Goal: Task Accomplishment & Management: Complete application form

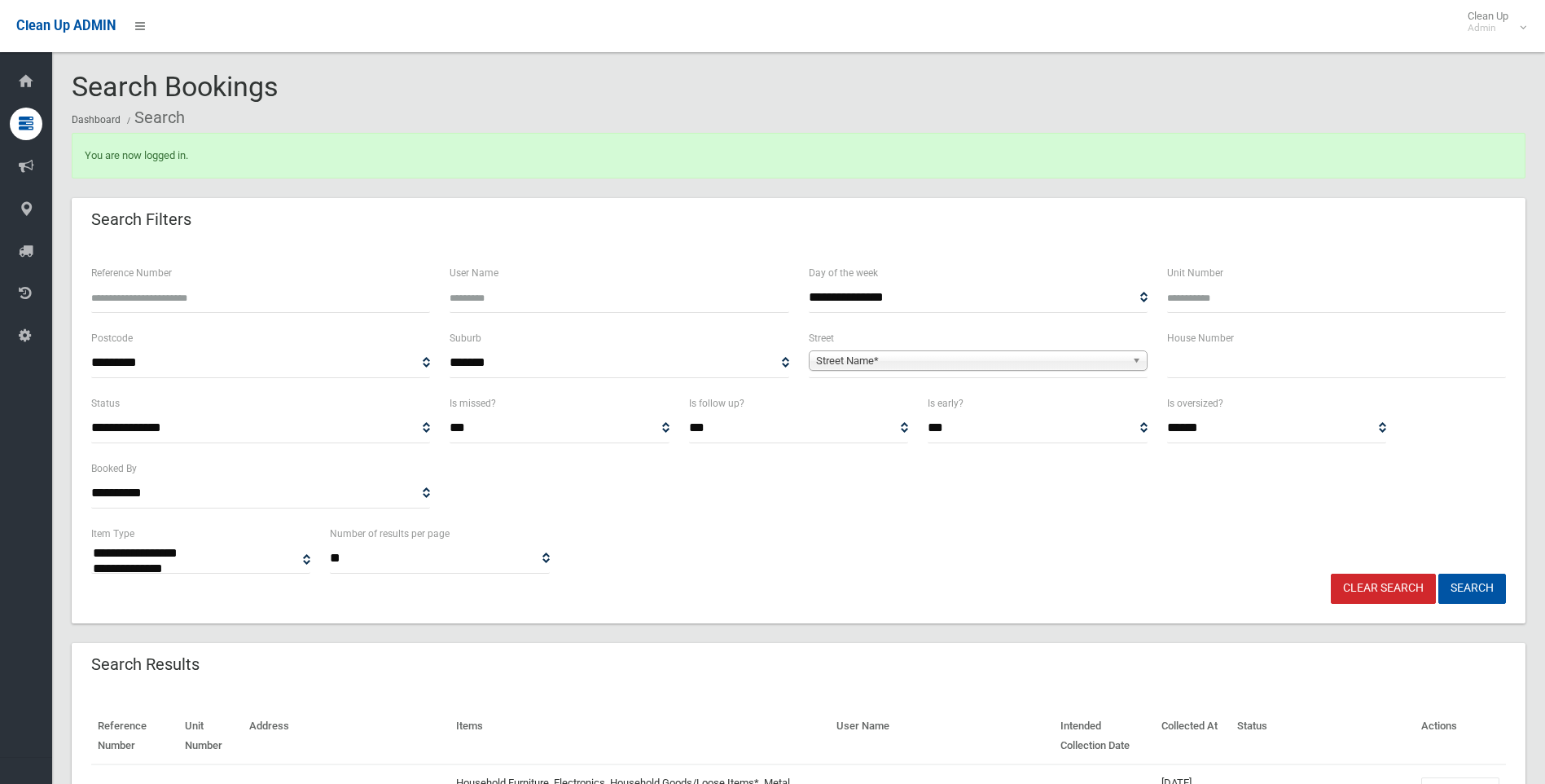
select select
click at [1244, 364] on input "text" at bounding box center [1337, 363] width 339 height 30
type input "**"
click at [891, 356] on span "Street Name*" at bounding box center [971, 360] width 310 height 19
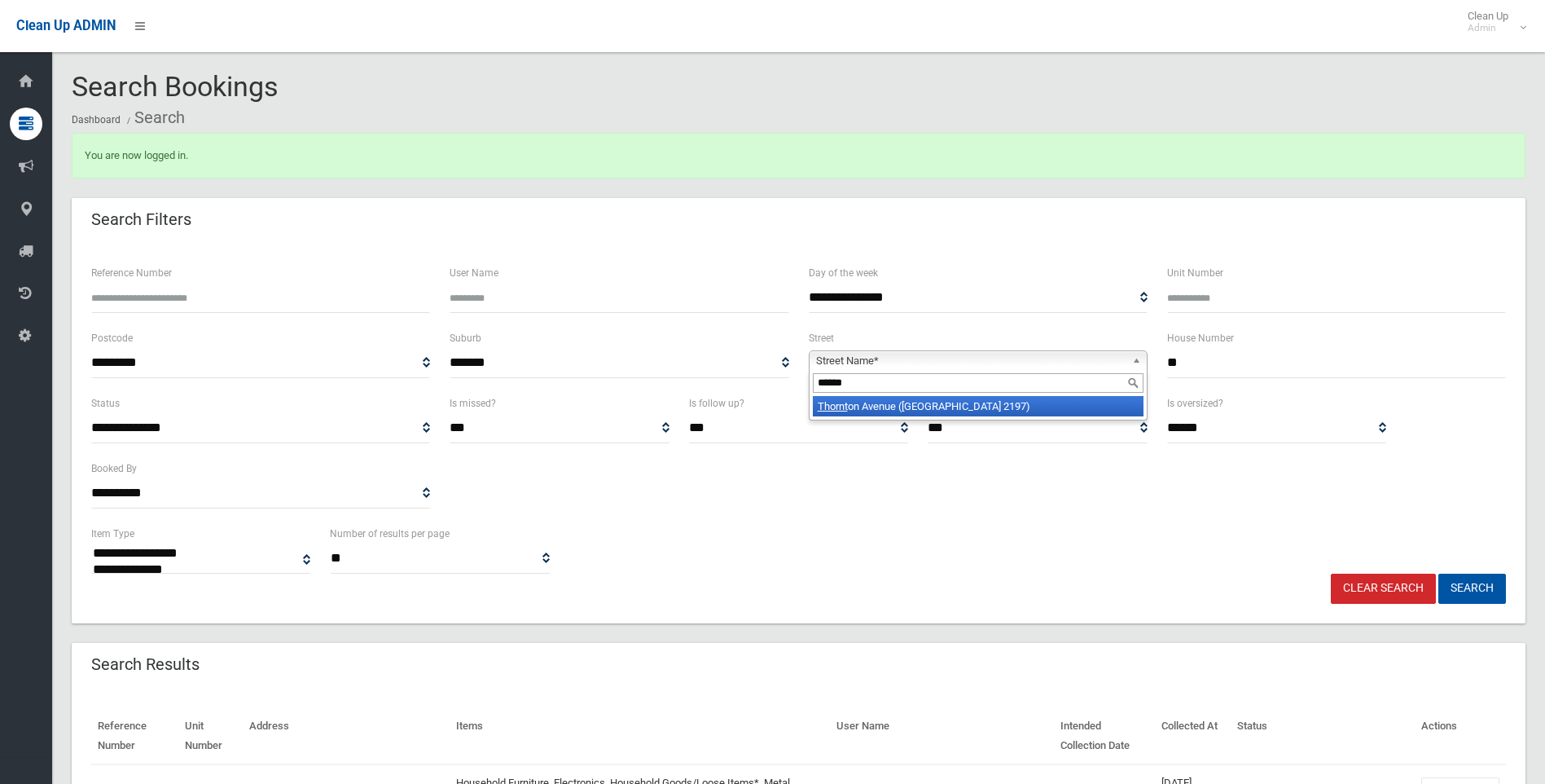
type input "******"
click at [917, 407] on li "Thornt on Avenue (BASS HILL 2197)" at bounding box center [977, 406] width 331 height 20
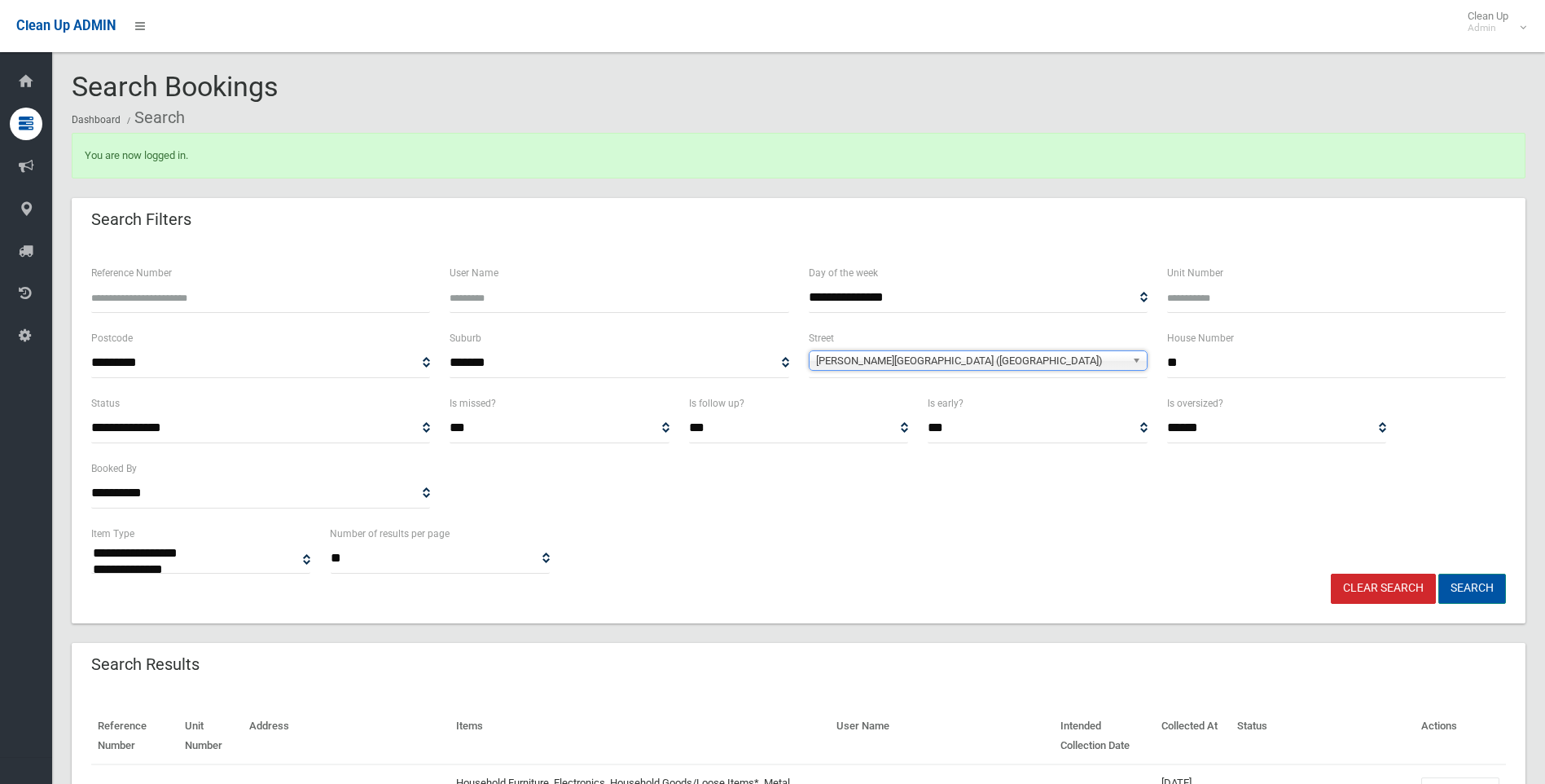
click at [1486, 599] on button "Search" at bounding box center [1472, 589] width 67 height 30
click at [1483, 593] on button "Search" at bounding box center [1472, 589] width 67 height 30
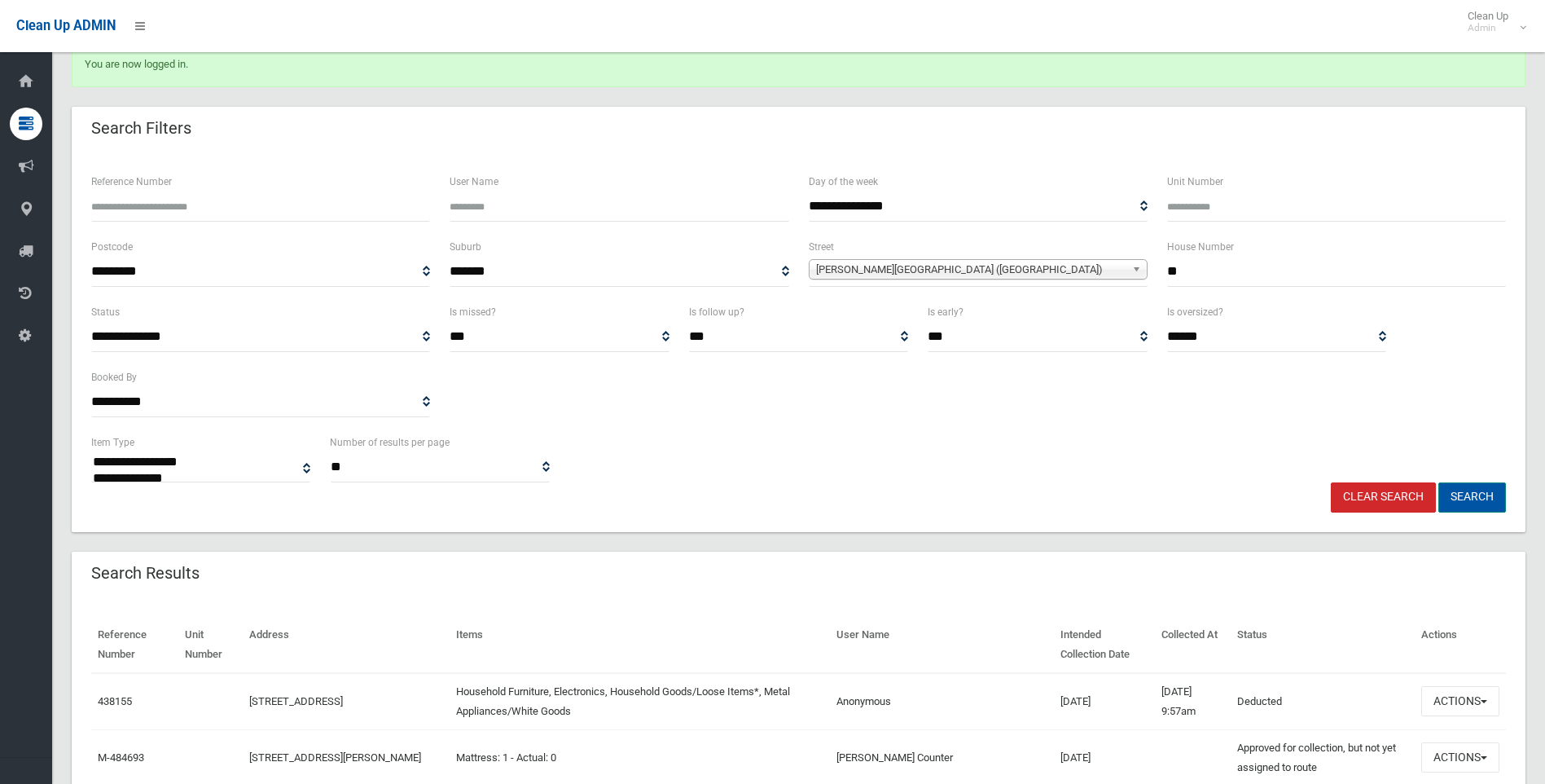
scroll to position [244, 0]
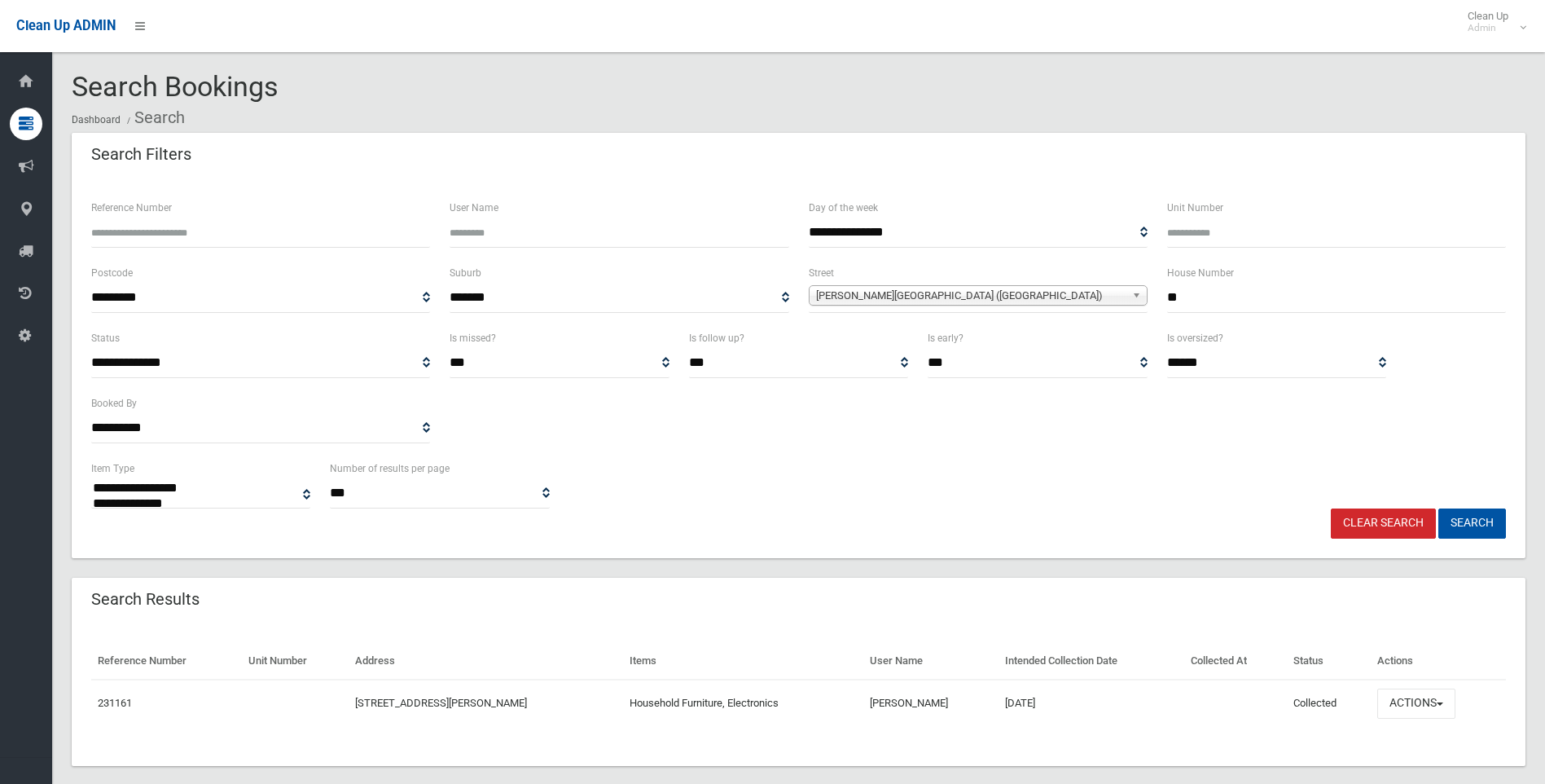
select select
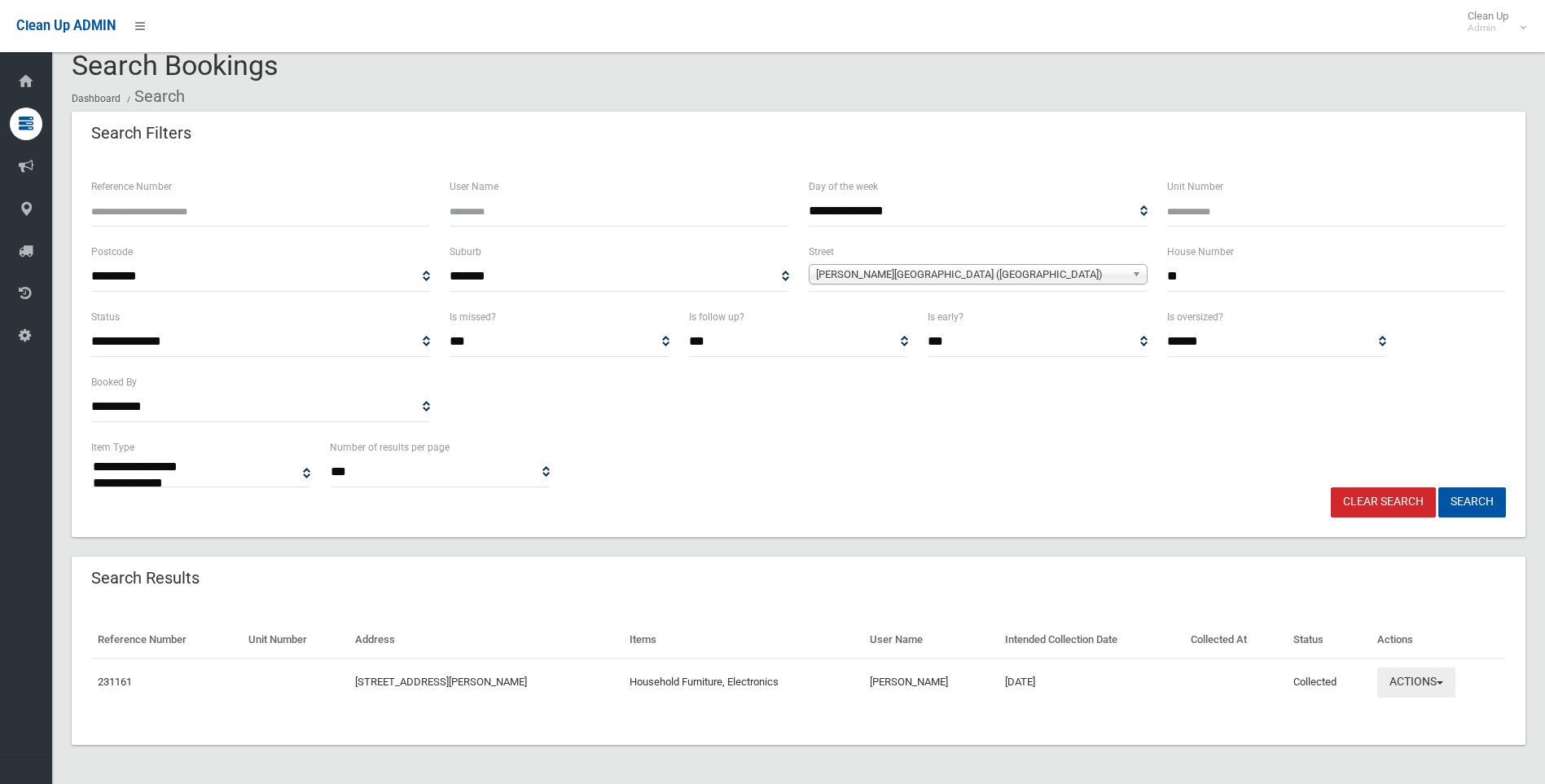
click at [1424, 685] on button "Actions" at bounding box center [1416, 682] width 78 height 30
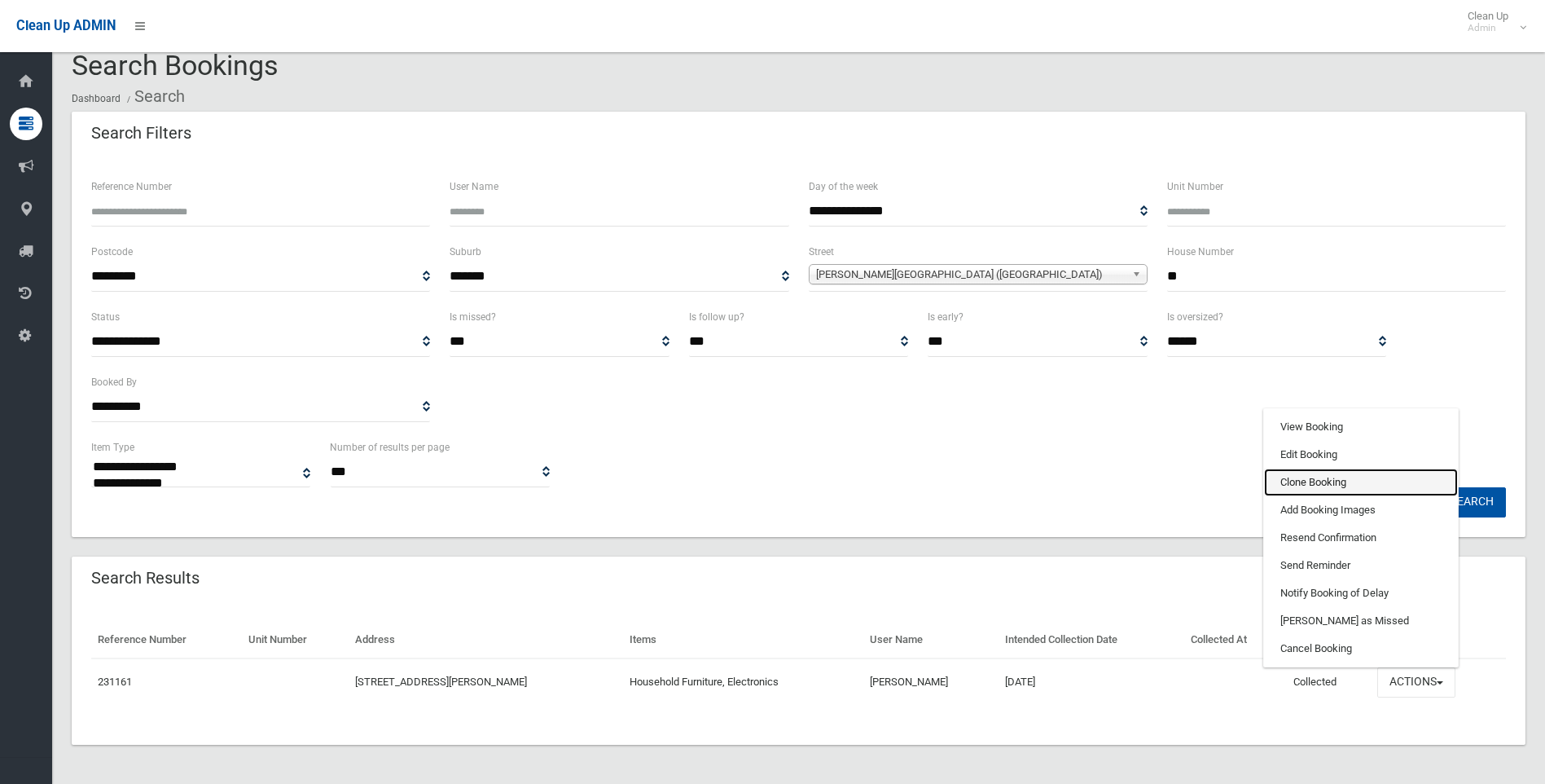
click at [1343, 487] on link "Clone Booking" at bounding box center [1361, 482] width 193 height 28
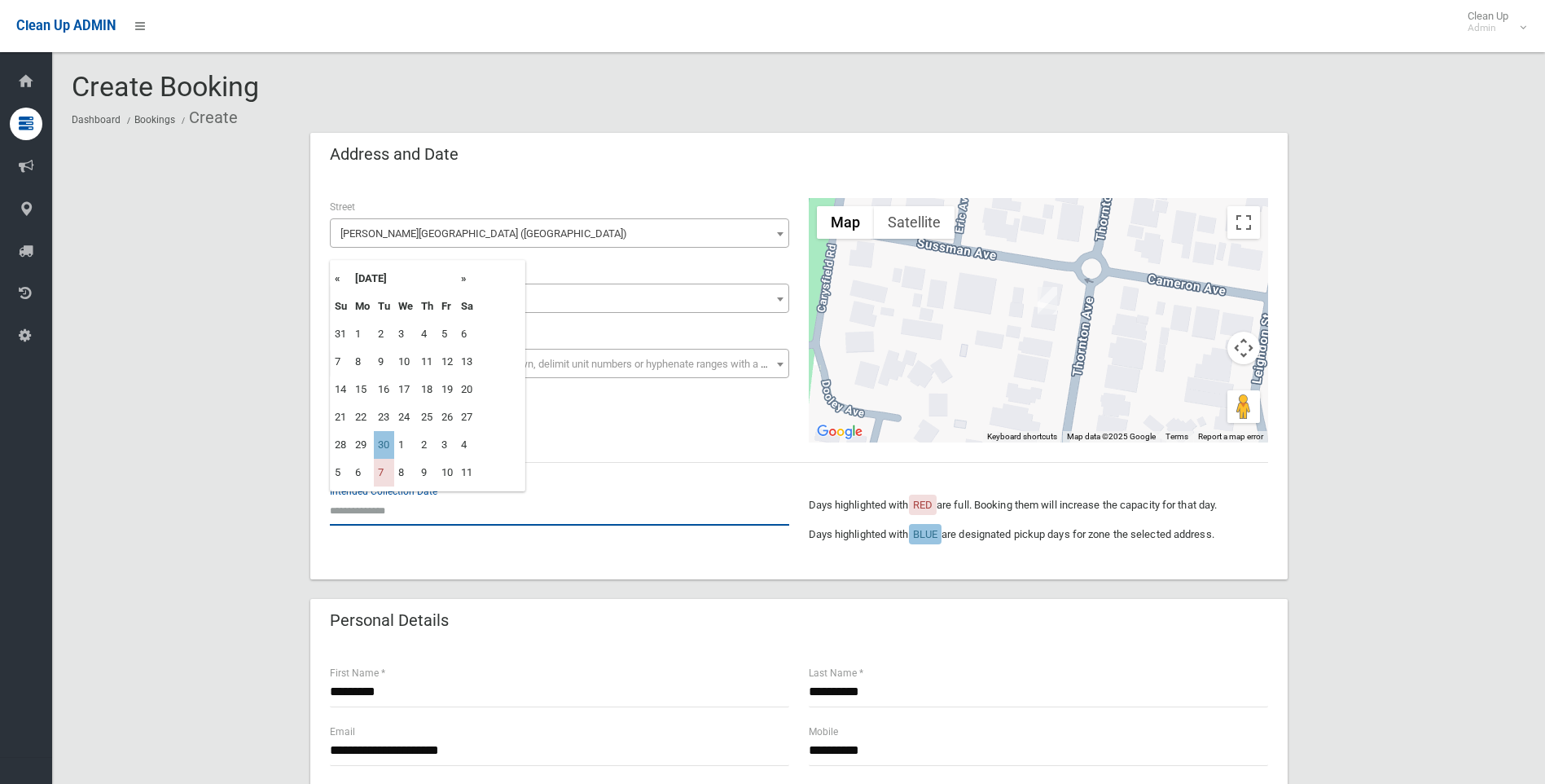
click at [416, 508] on input "text" at bounding box center [559, 510] width 460 height 30
click at [391, 446] on td "30" at bounding box center [384, 445] width 20 height 28
type input "**********"
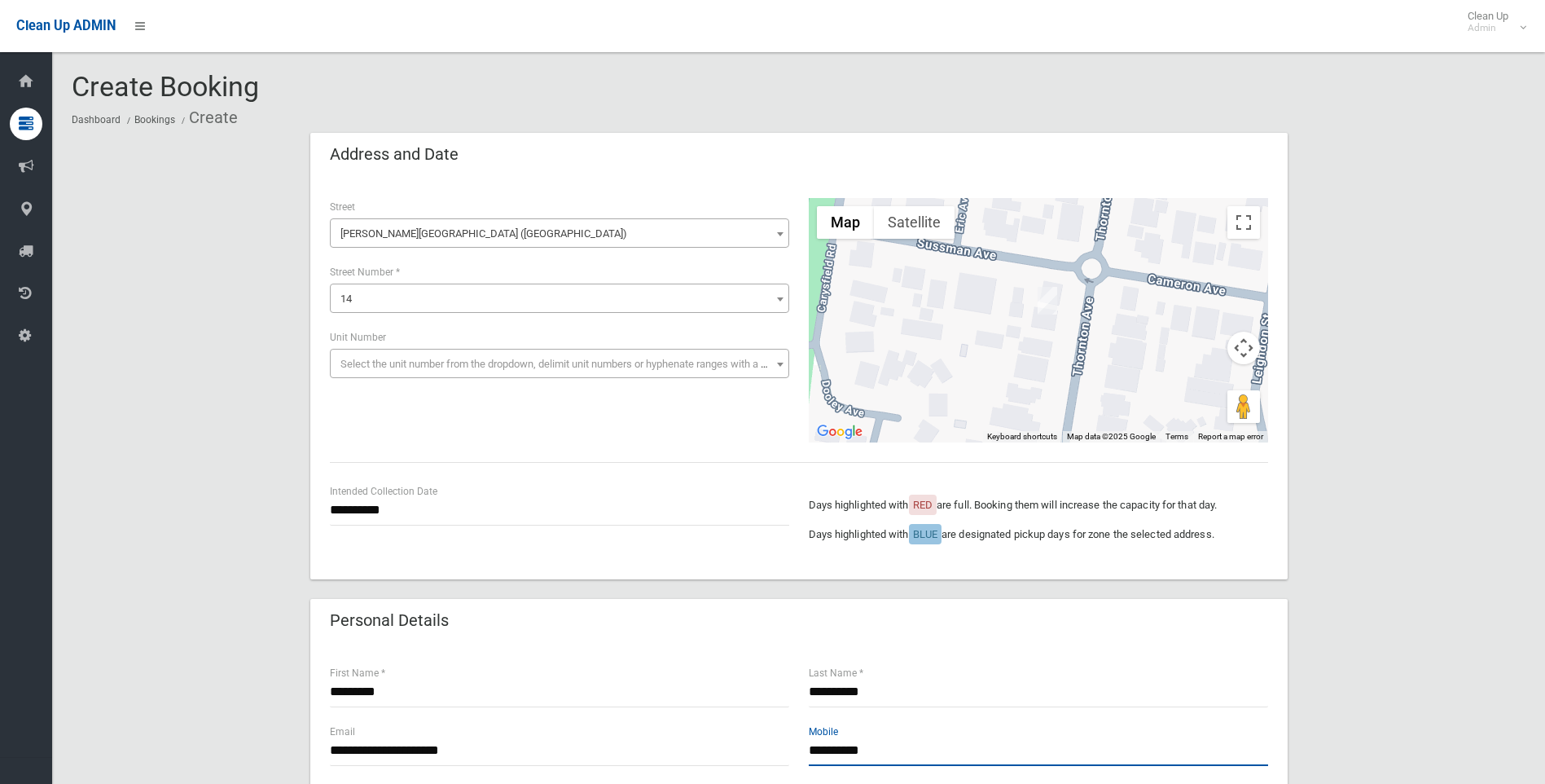
click at [838, 744] on input "**********" at bounding box center [1038, 750] width 460 height 30
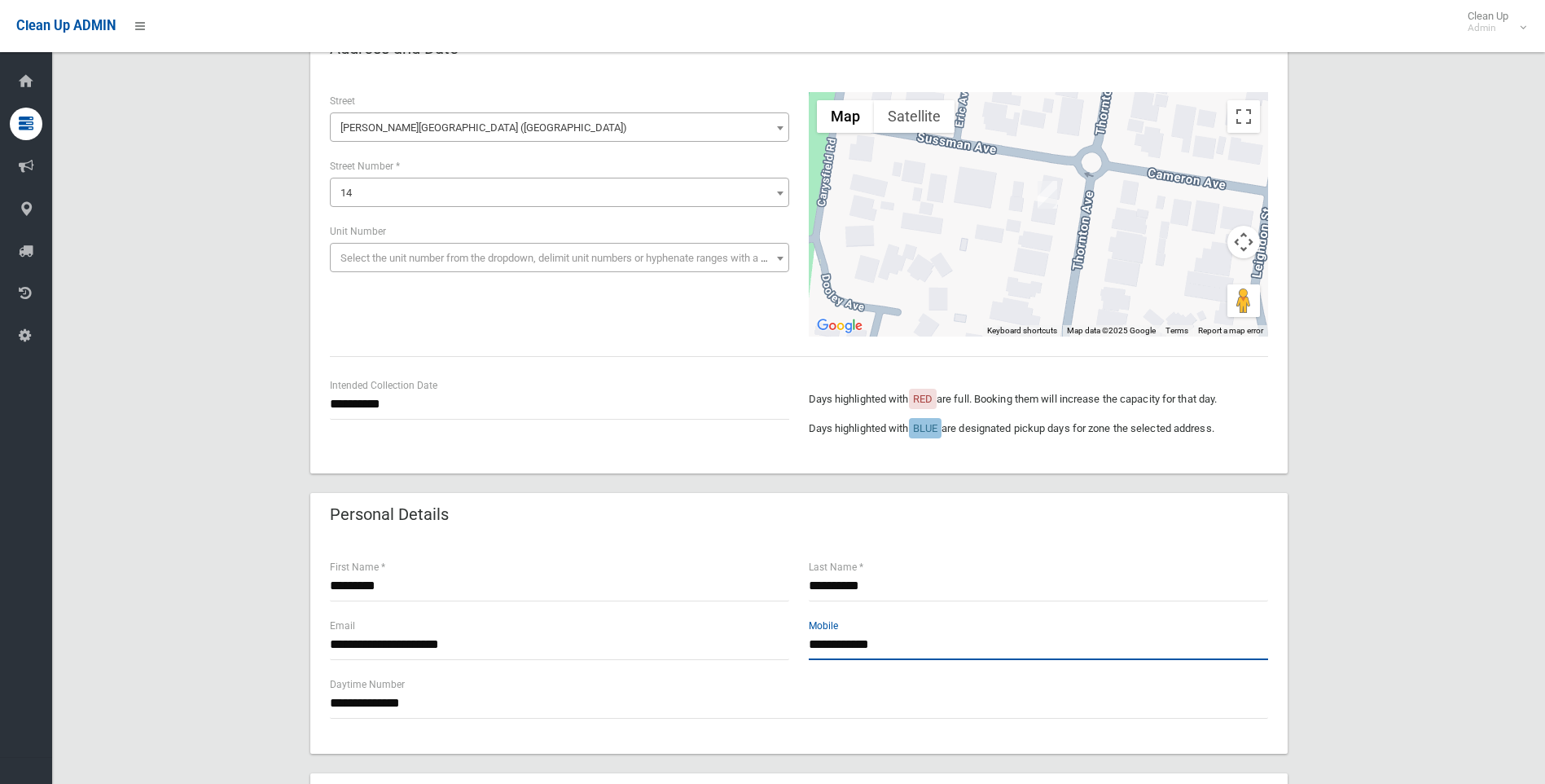
scroll to position [326, 0]
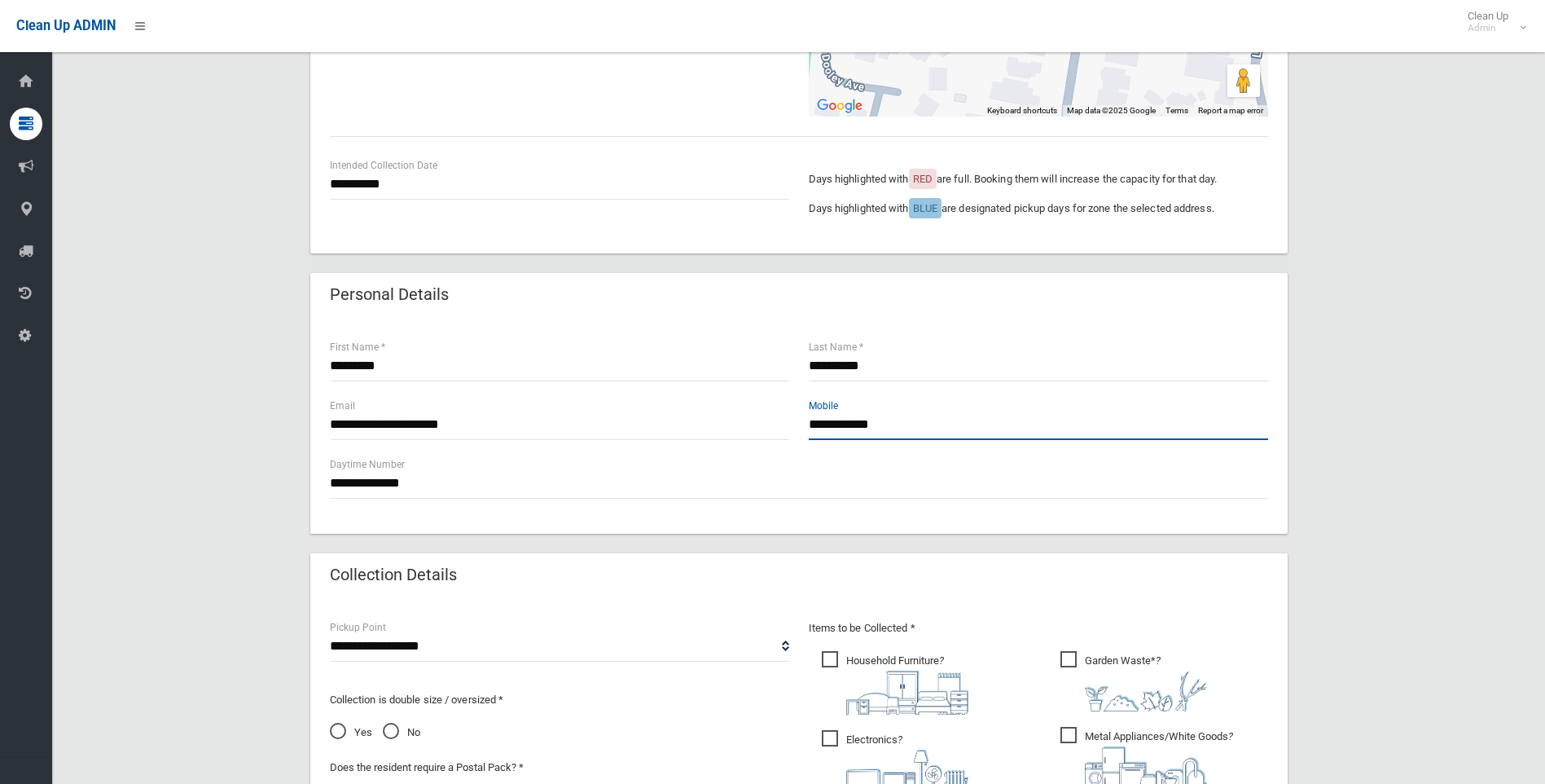
type input "**********"
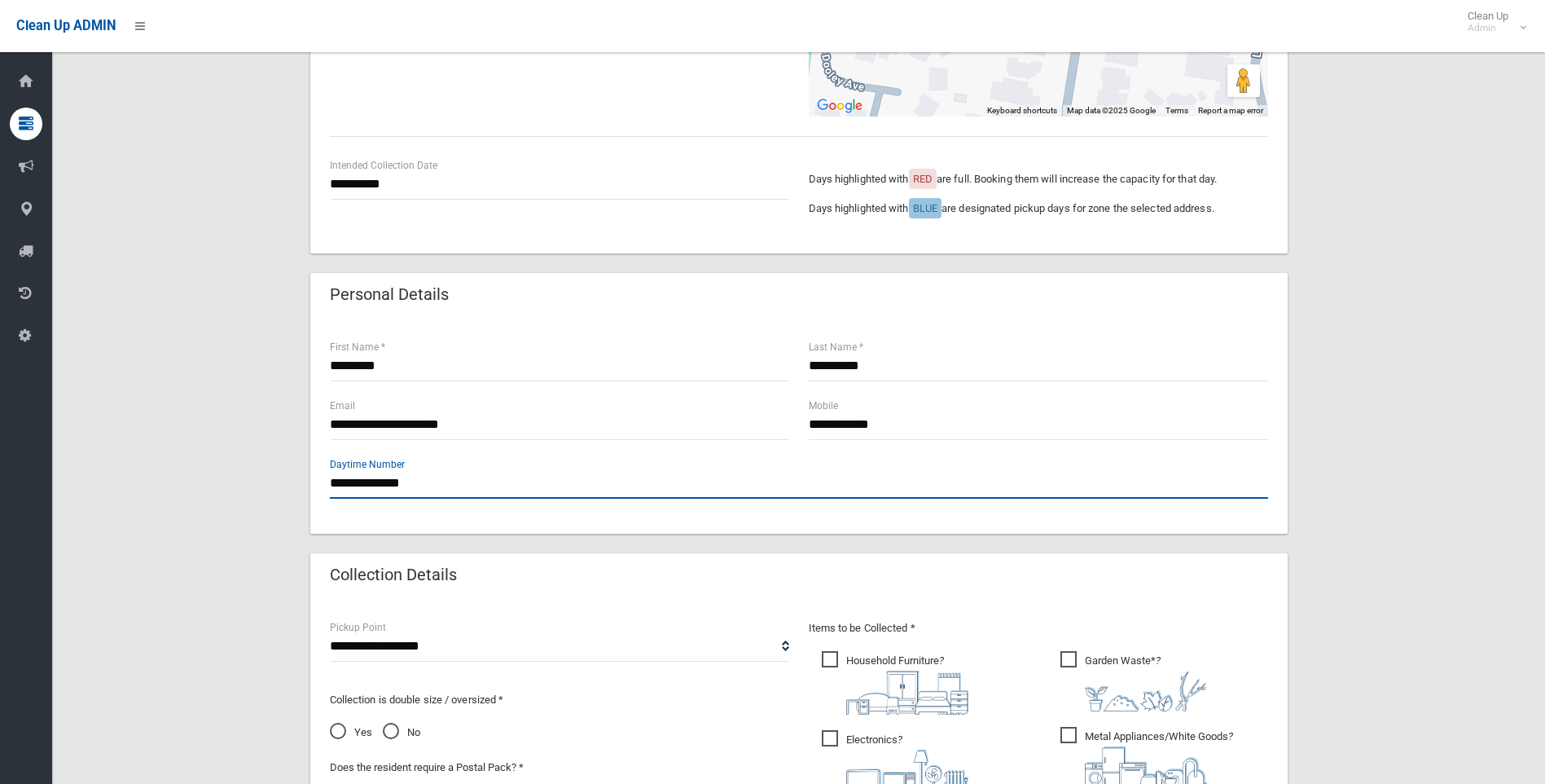
drag, startPoint x: 433, startPoint y: 479, endPoint x: 46, endPoint y: 473, distance: 387.0
click at [46, 458] on body "Clean Up ADMIN Clean Up Admin Logout Create Booking Dashboard Bookings Create" at bounding box center [772, 65] width 1545 height 784
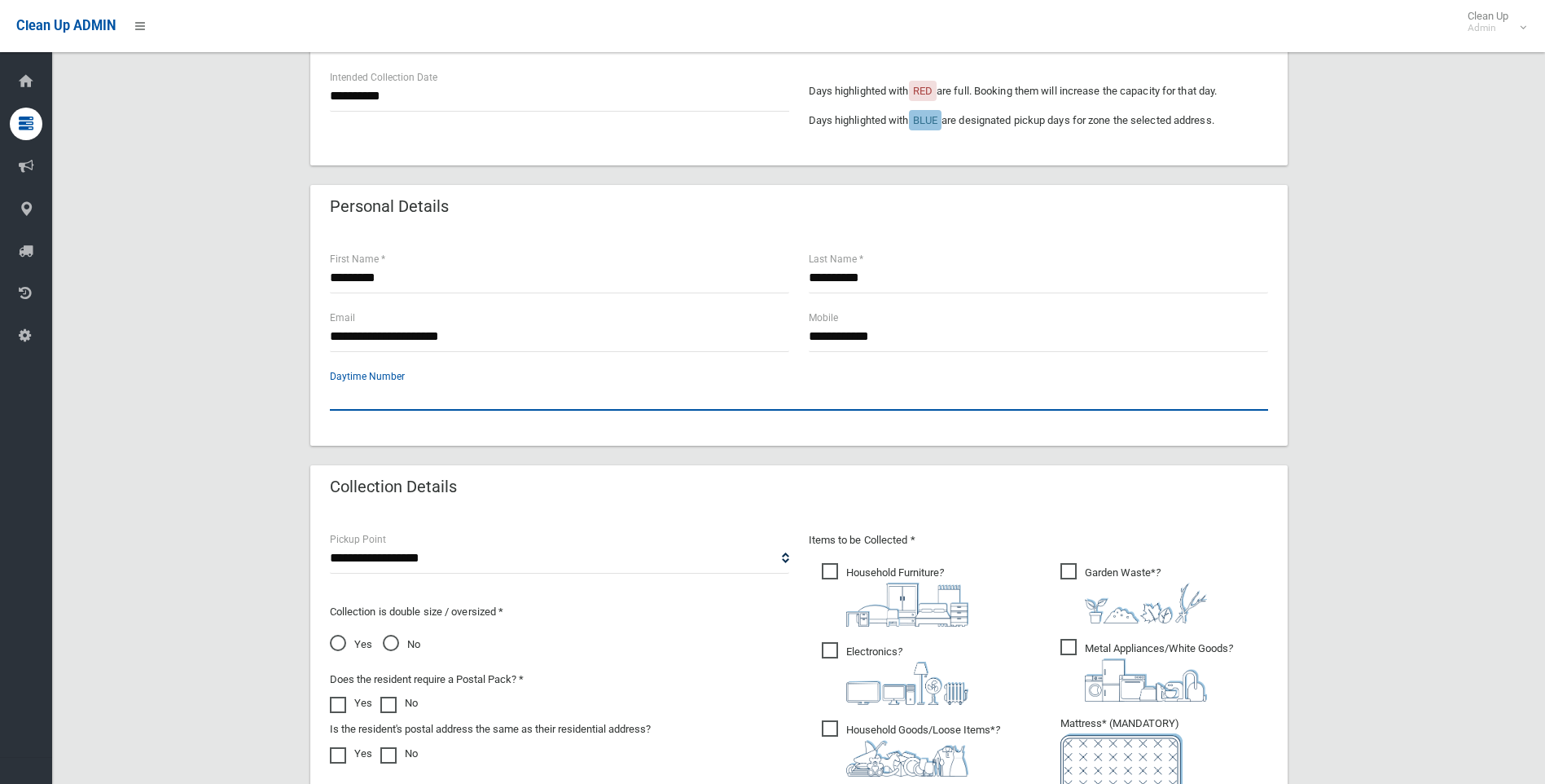
scroll to position [570, 0]
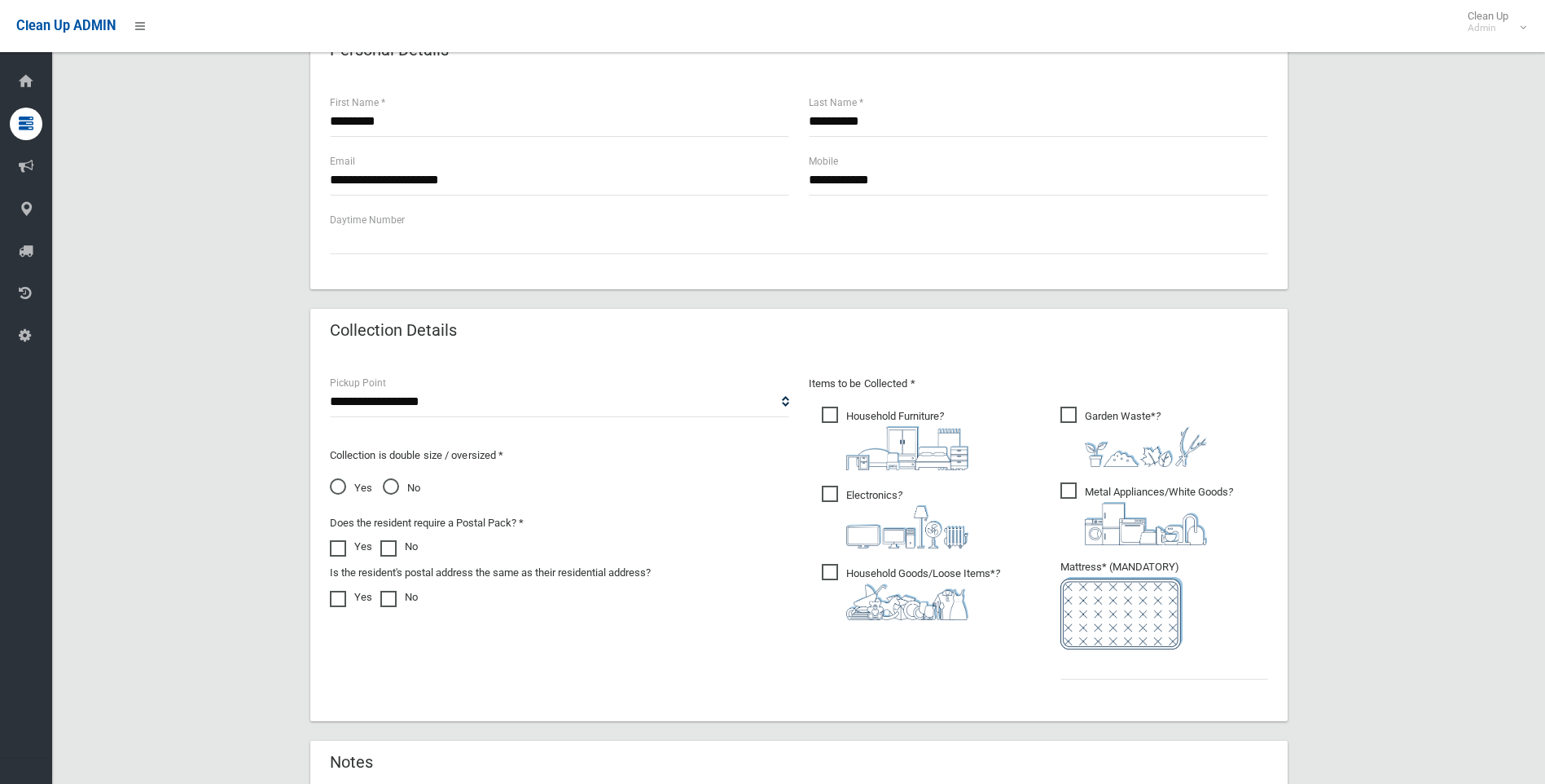
click at [1067, 415] on span "Garden Waste* ?" at bounding box center [1133, 436] width 146 height 60
click at [1078, 492] on span "Metal Appliances/White Goods ?" at bounding box center [1146, 513] width 172 height 63
click at [826, 573] on span "Household Goods/Loose Items* ?" at bounding box center [911, 591] width 179 height 56
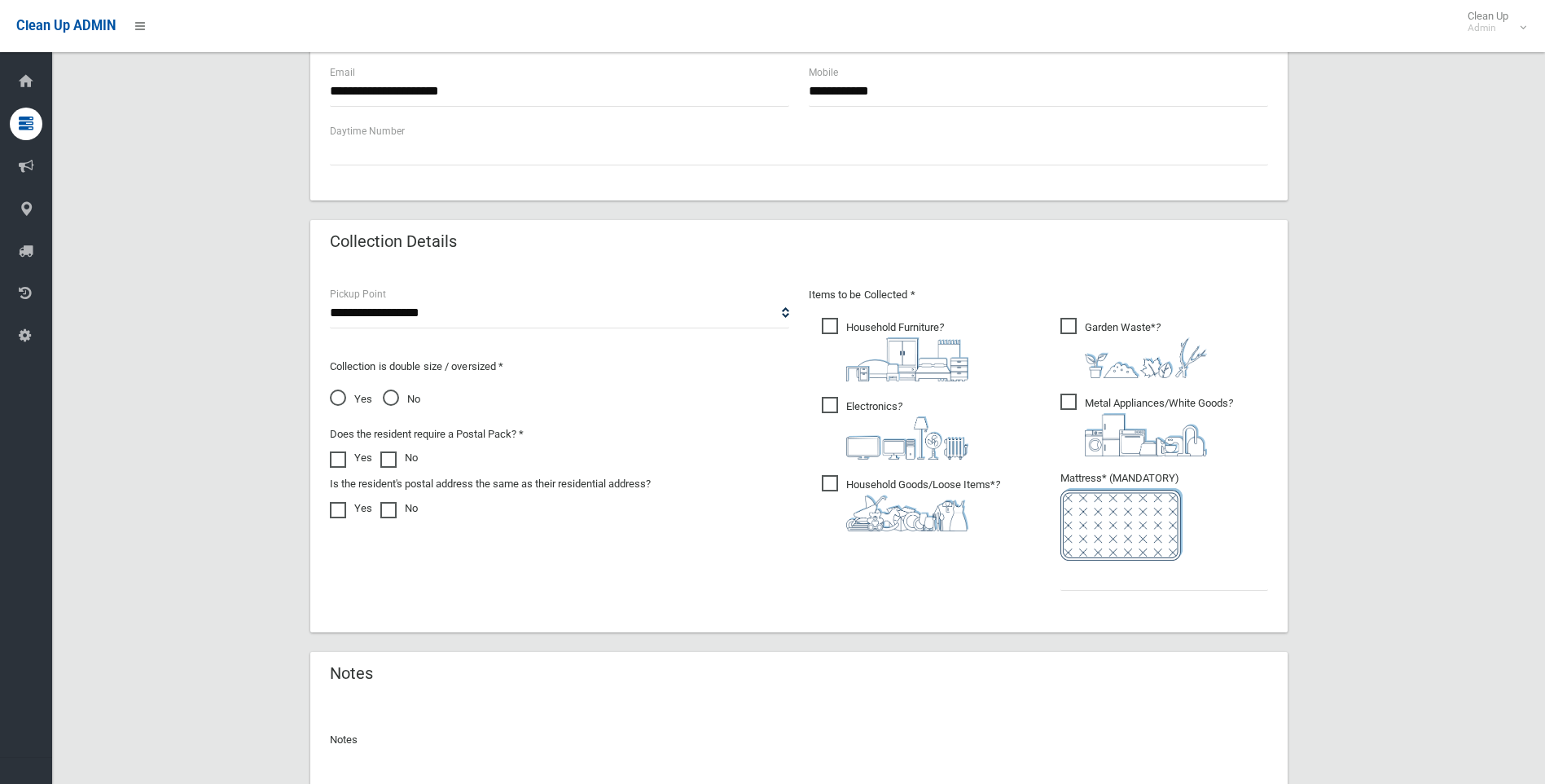
scroll to position [814, 0]
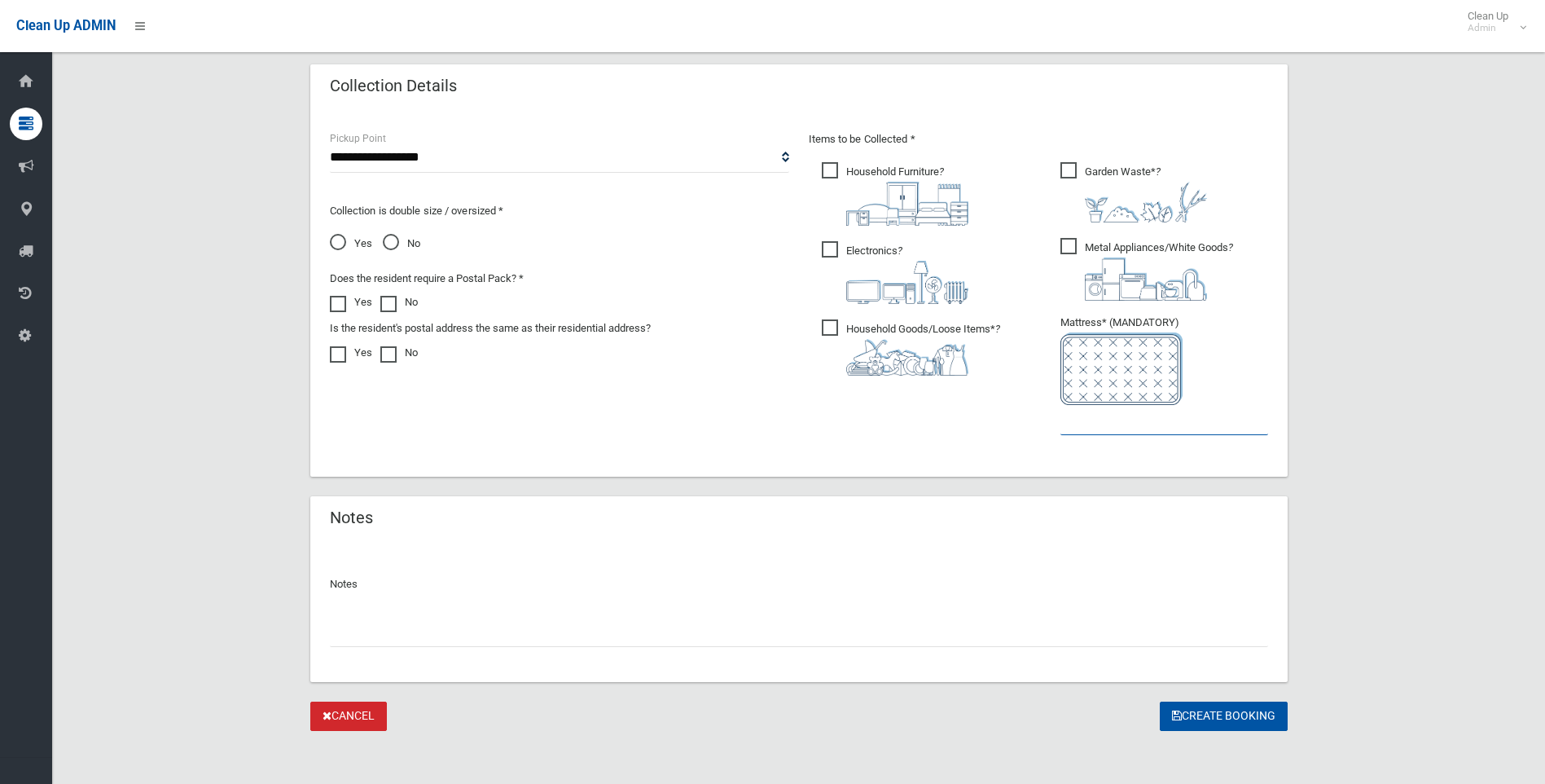
click at [1153, 428] on input "text" at bounding box center [1164, 419] width 207 height 30
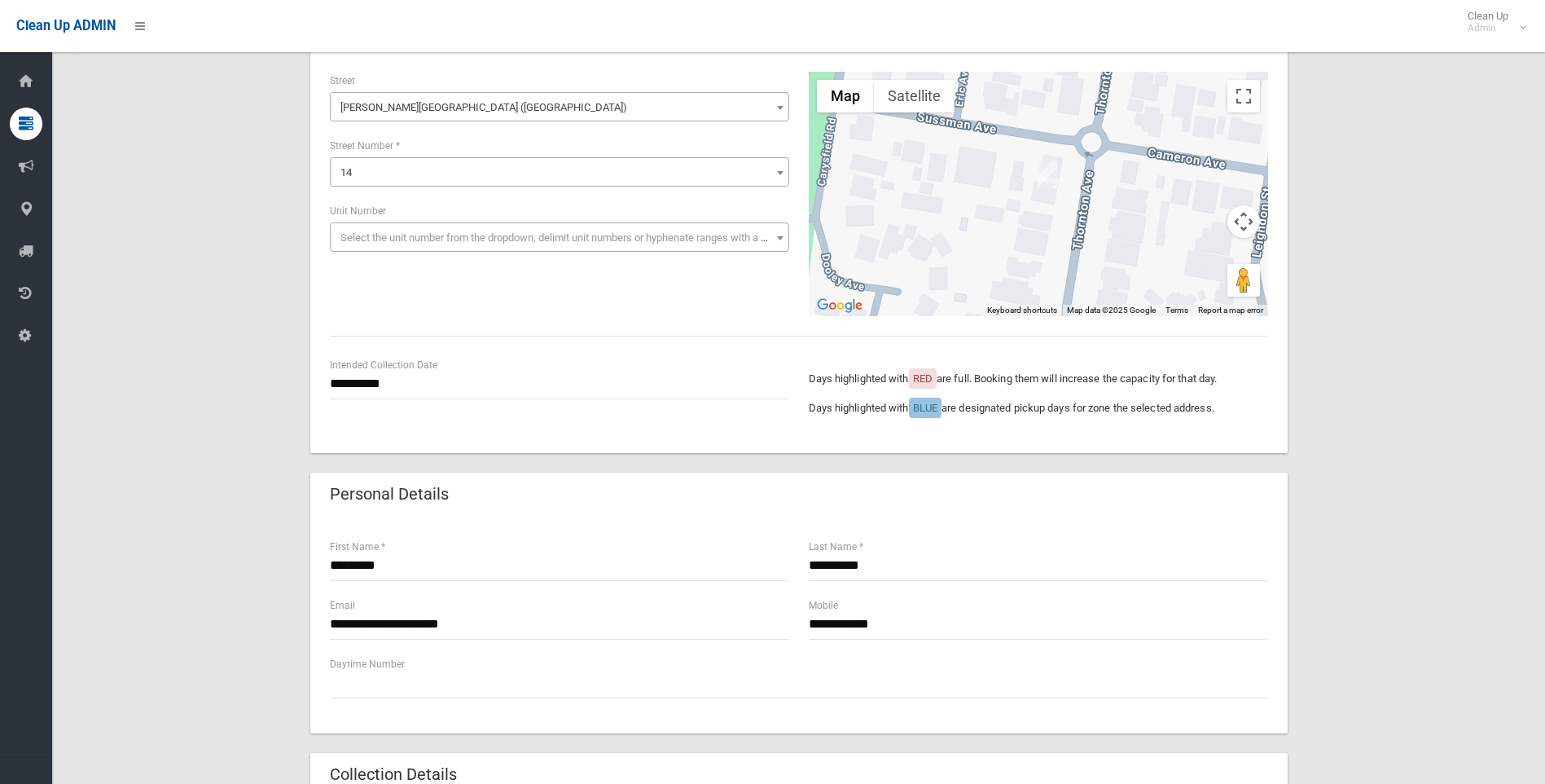
scroll to position [0, 0]
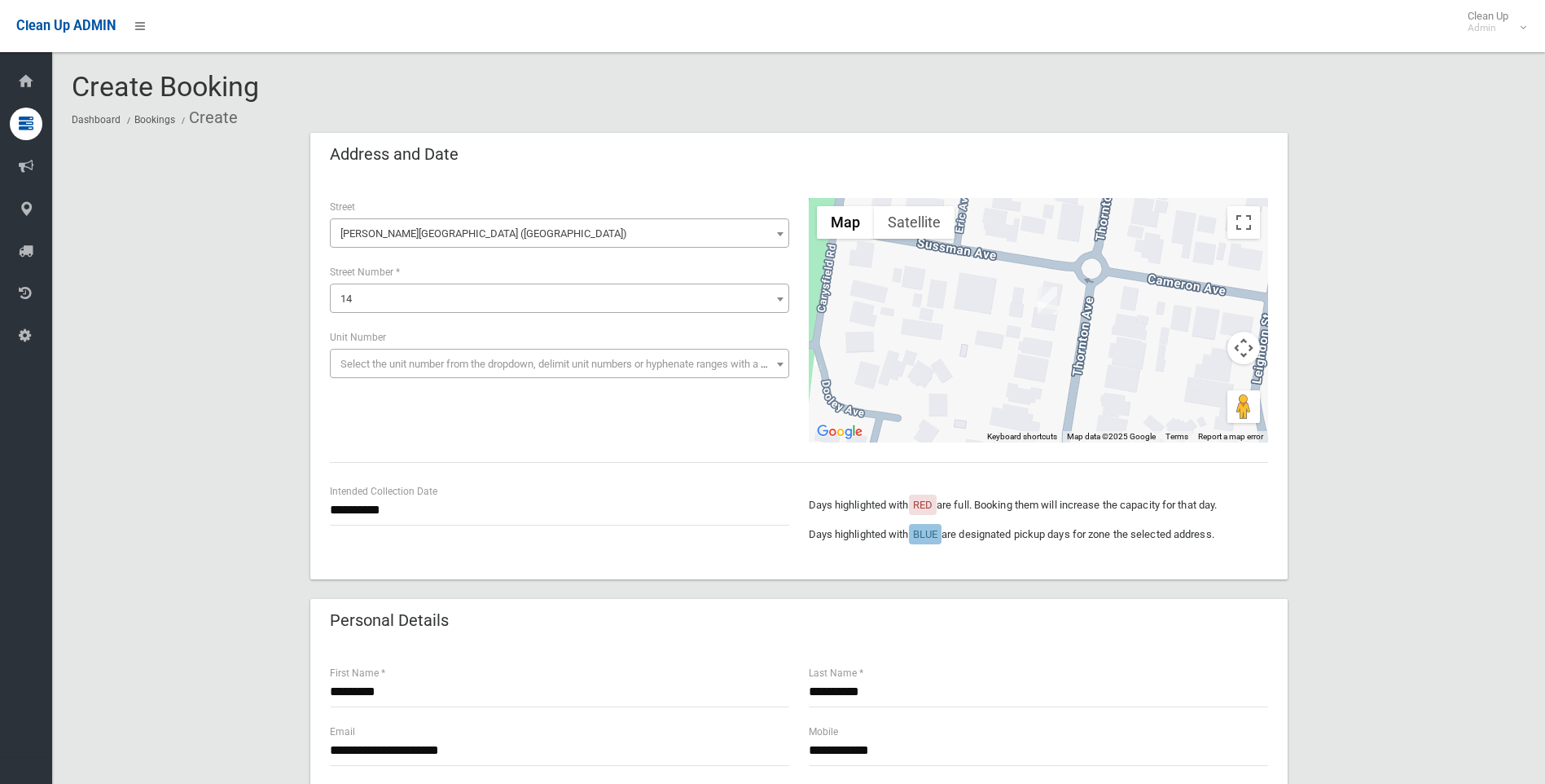
type input "*"
click at [388, 509] on input "**********" at bounding box center [559, 510] width 460 height 30
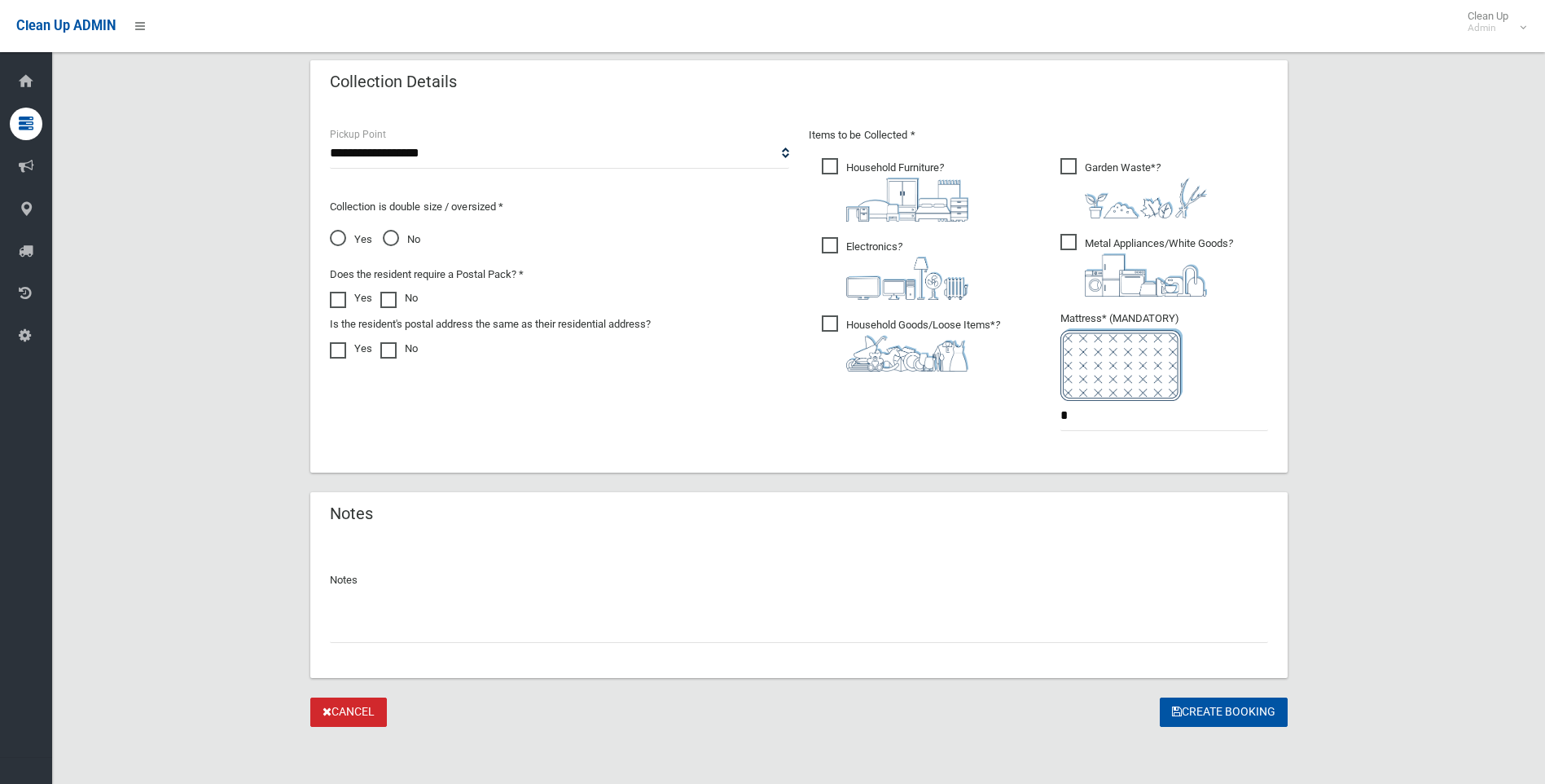
scroll to position [820, 0]
click at [1231, 711] on button "Create Booking" at bounding box center [1223, 710] width 128 height 30
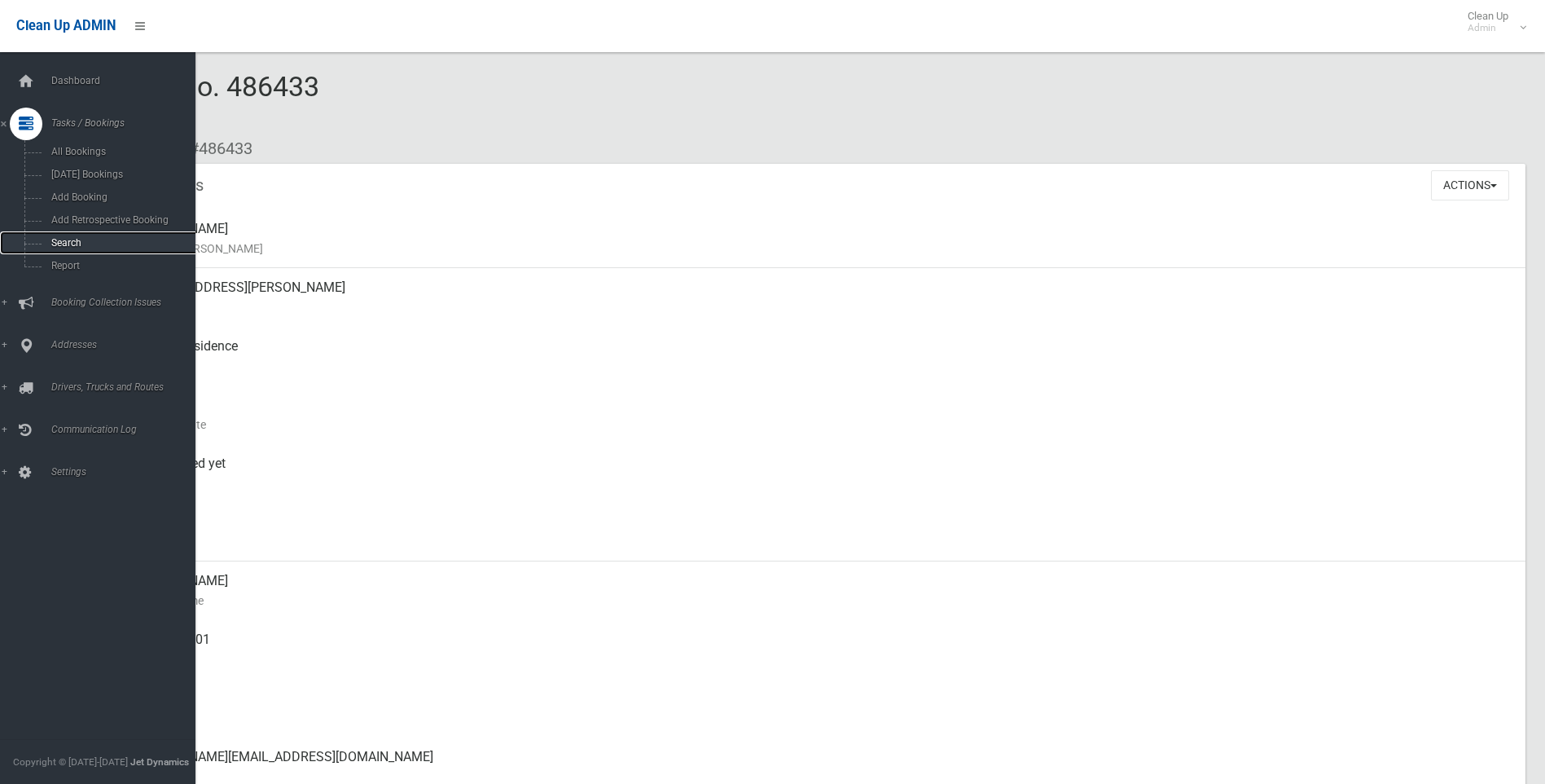
click at [57, 243] on span "Search" at bounding box center [120, 242] width 147 height 11
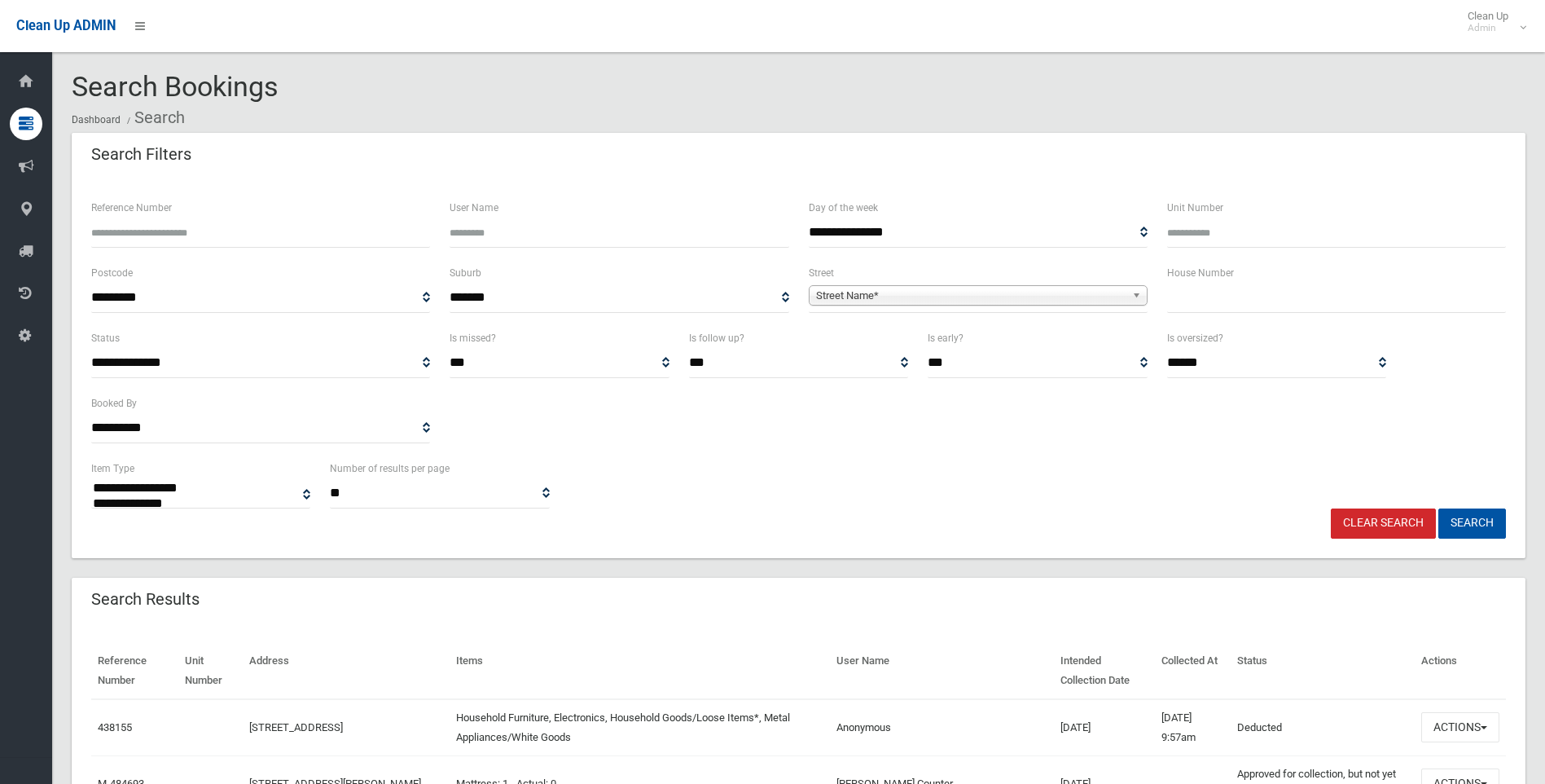
select select
